Goal: Task Accomplishment & Management: Use online tool/utility

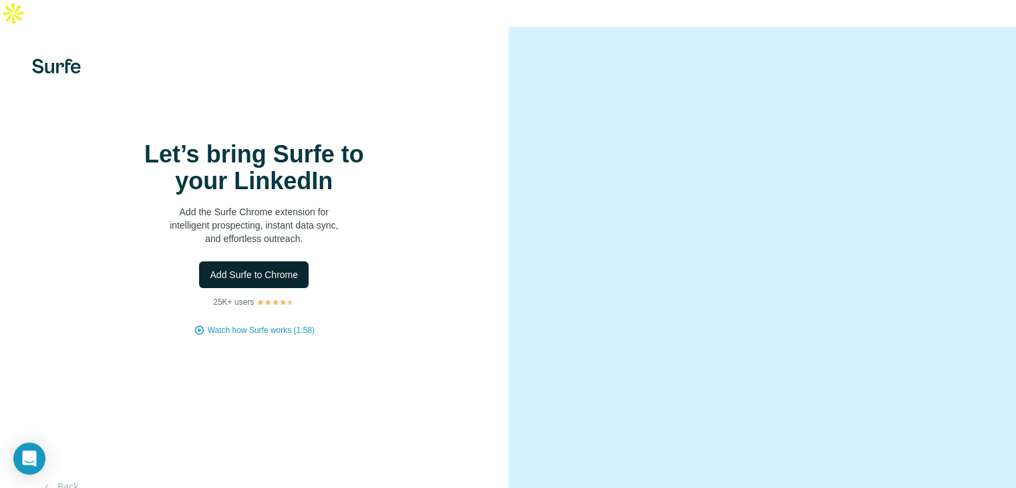
click at [260, 288] on button "Add Surfe to Chrome" at bounding box center [254, 274] width 110 height 27
